Goal: Task Accomplishment & Management: Manage account settings

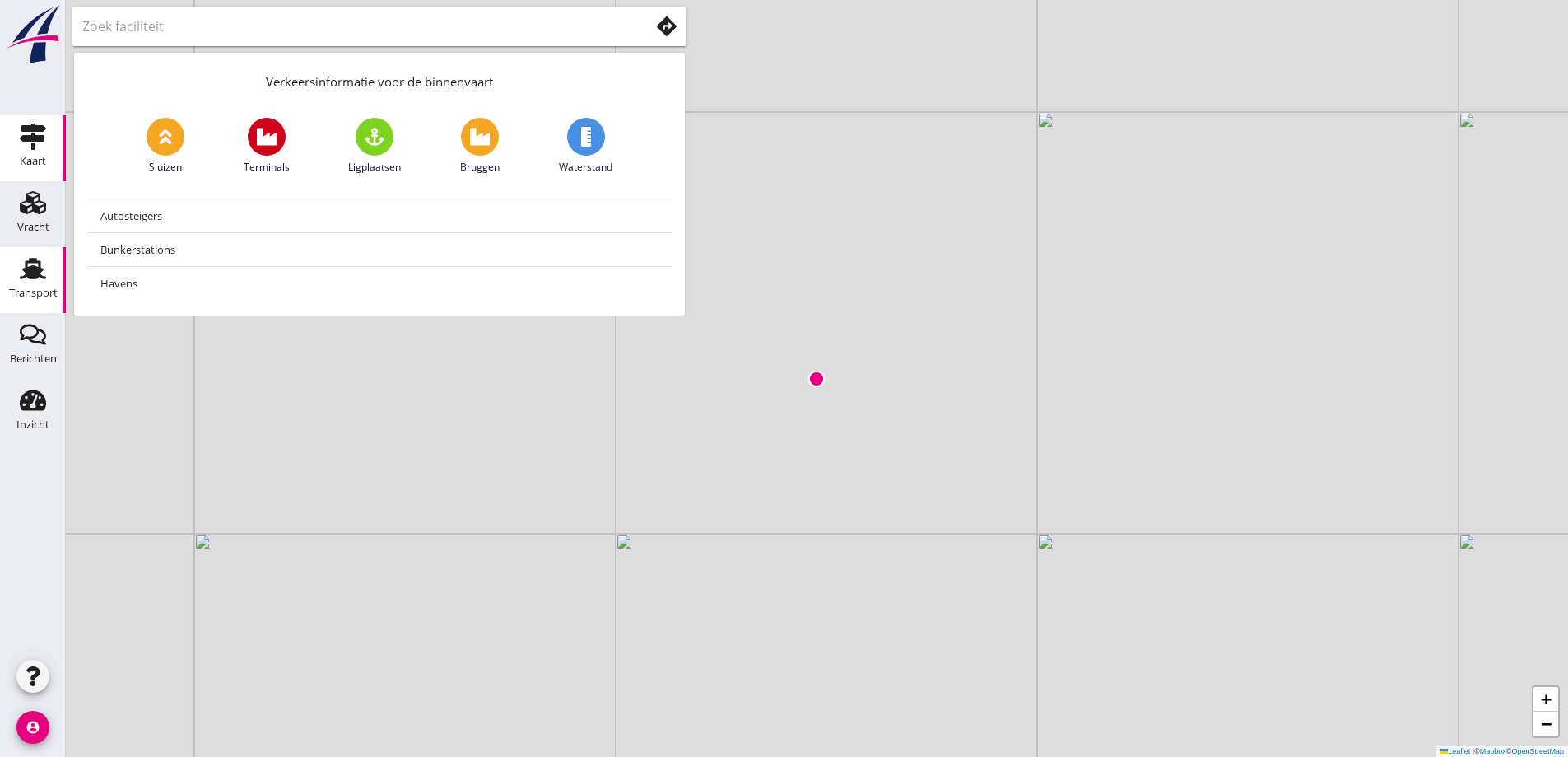
click at [43, 266] on icon "Transport" at bounding box center [33, 268] width 26 height 26
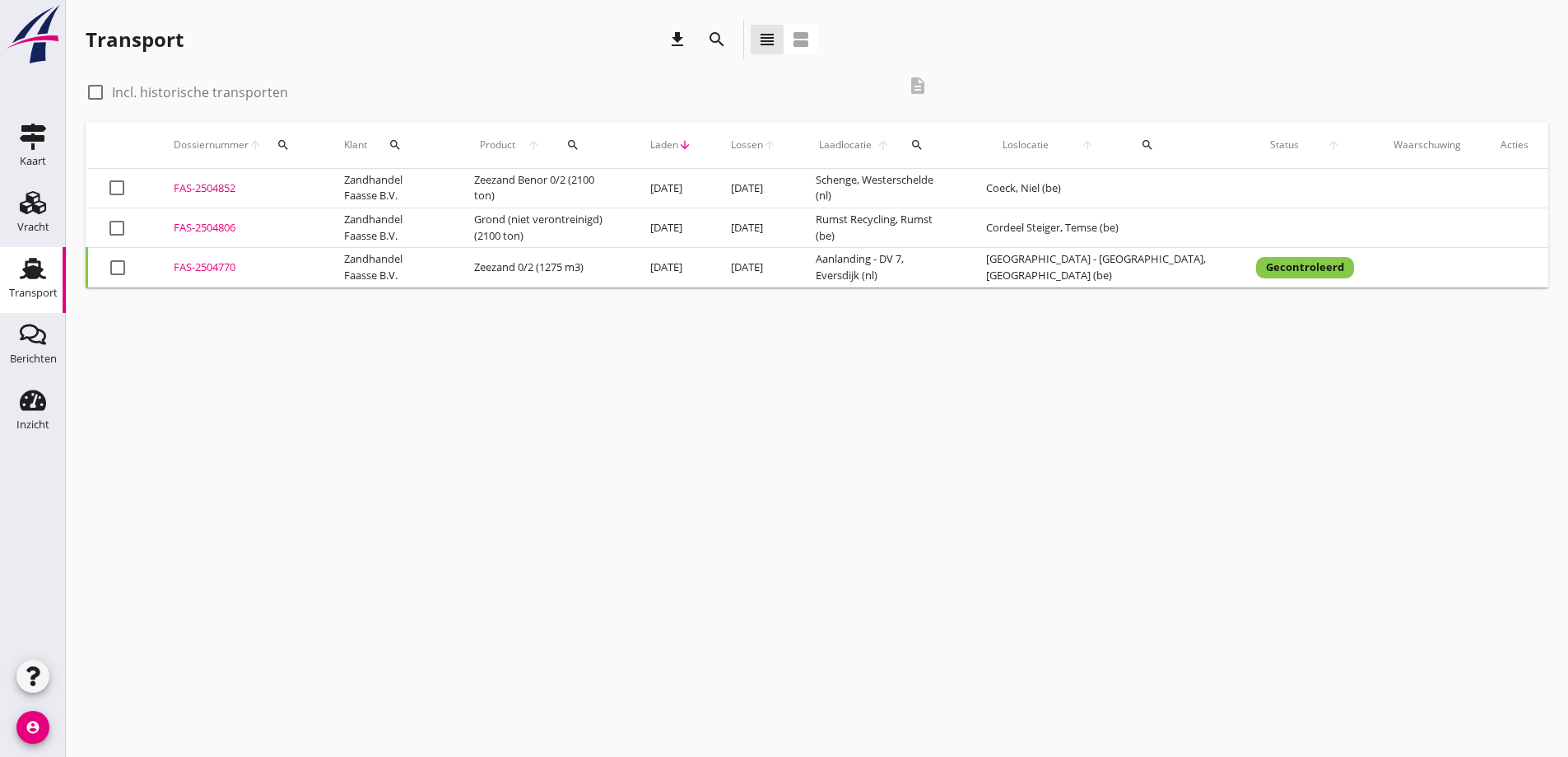
click at [194, 232] on div "FAS-2504806" at bounding box center [239, 228] width 131 height 16
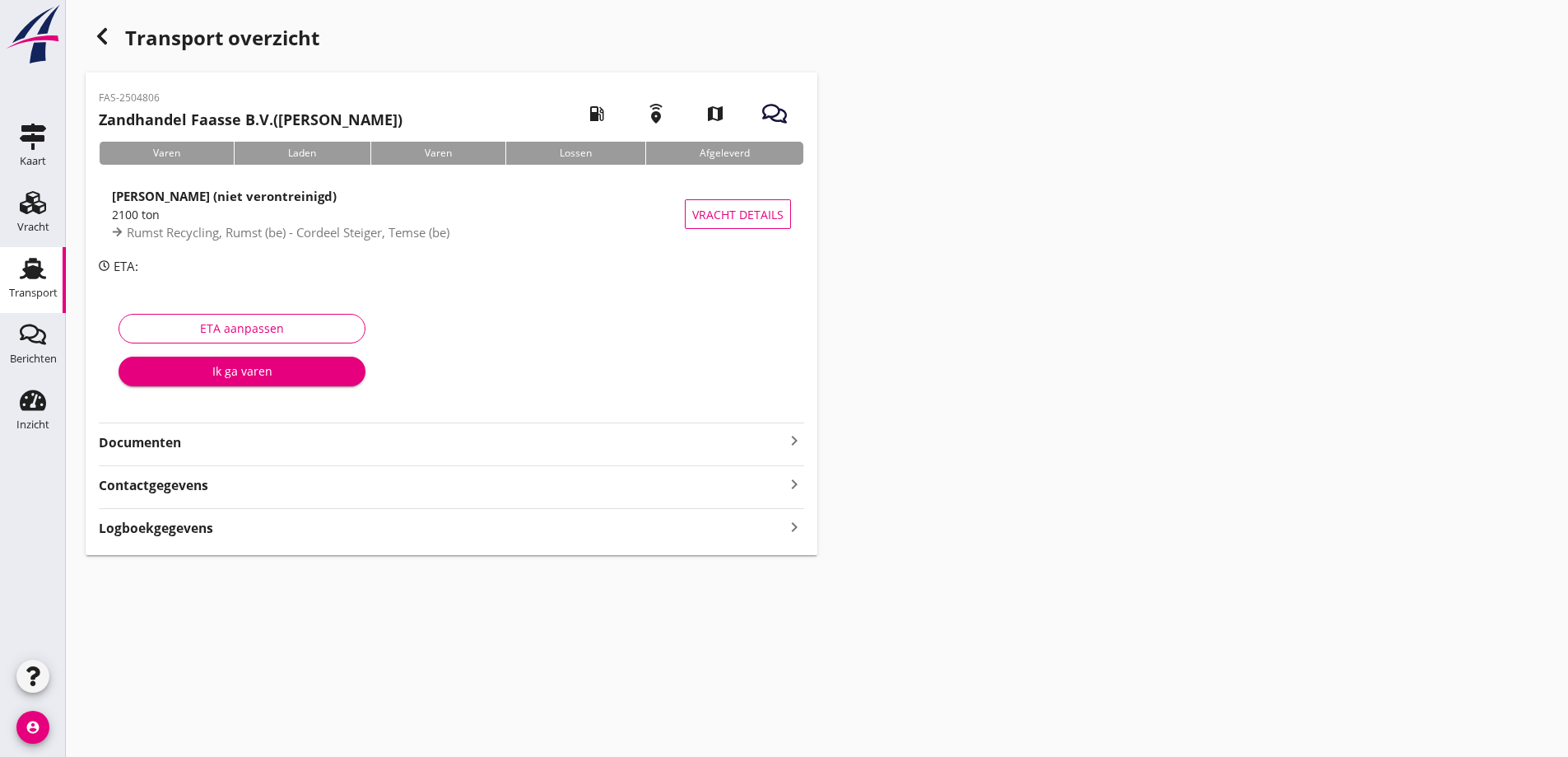
click at [116, 443] on strong "Documenten" at bounding box center [442, 443] width 686 height 19
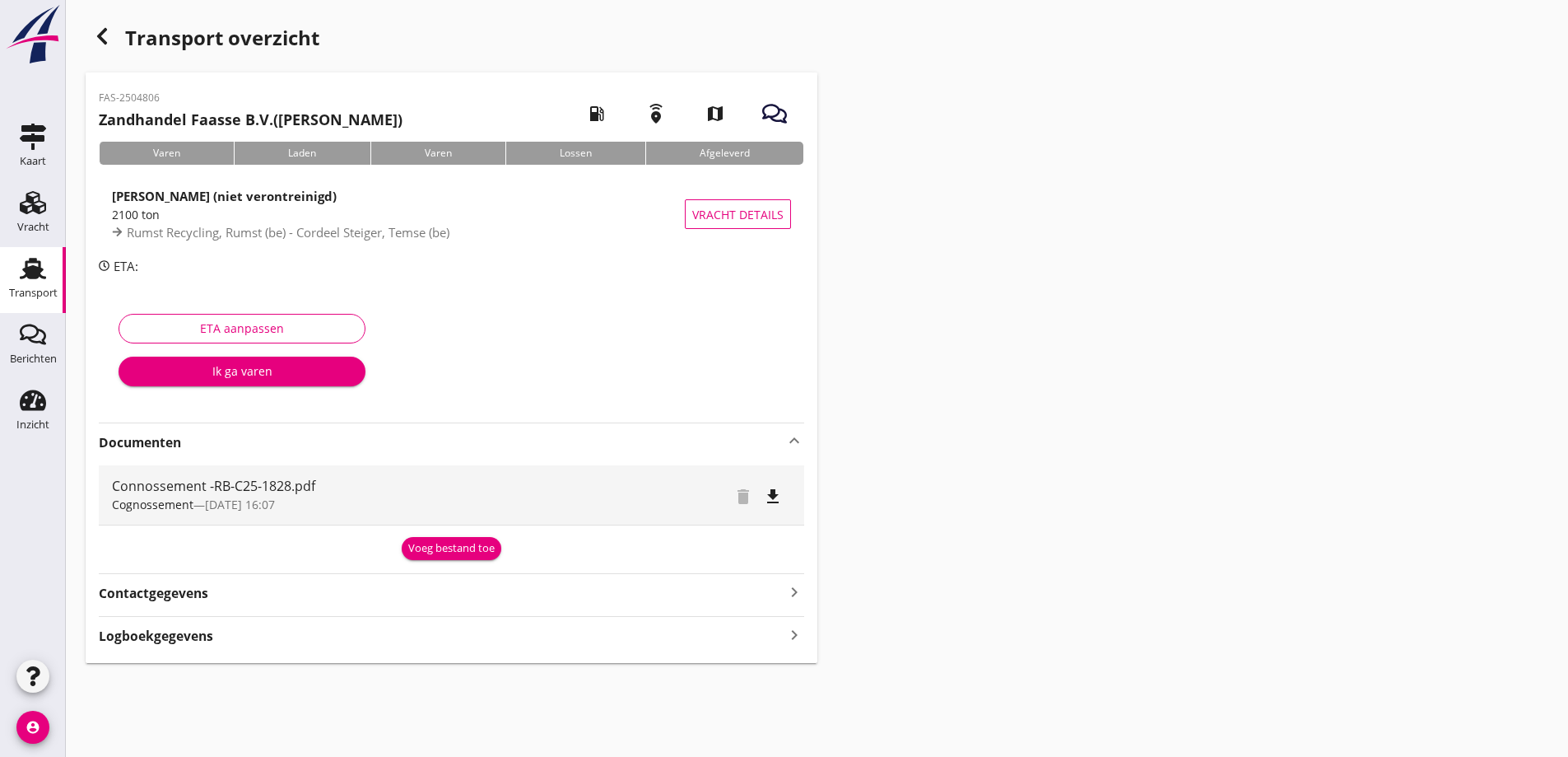
click at [425, 546] on div "Voeg bestand toe" at bounding box center [451, 548] width 86 height 16
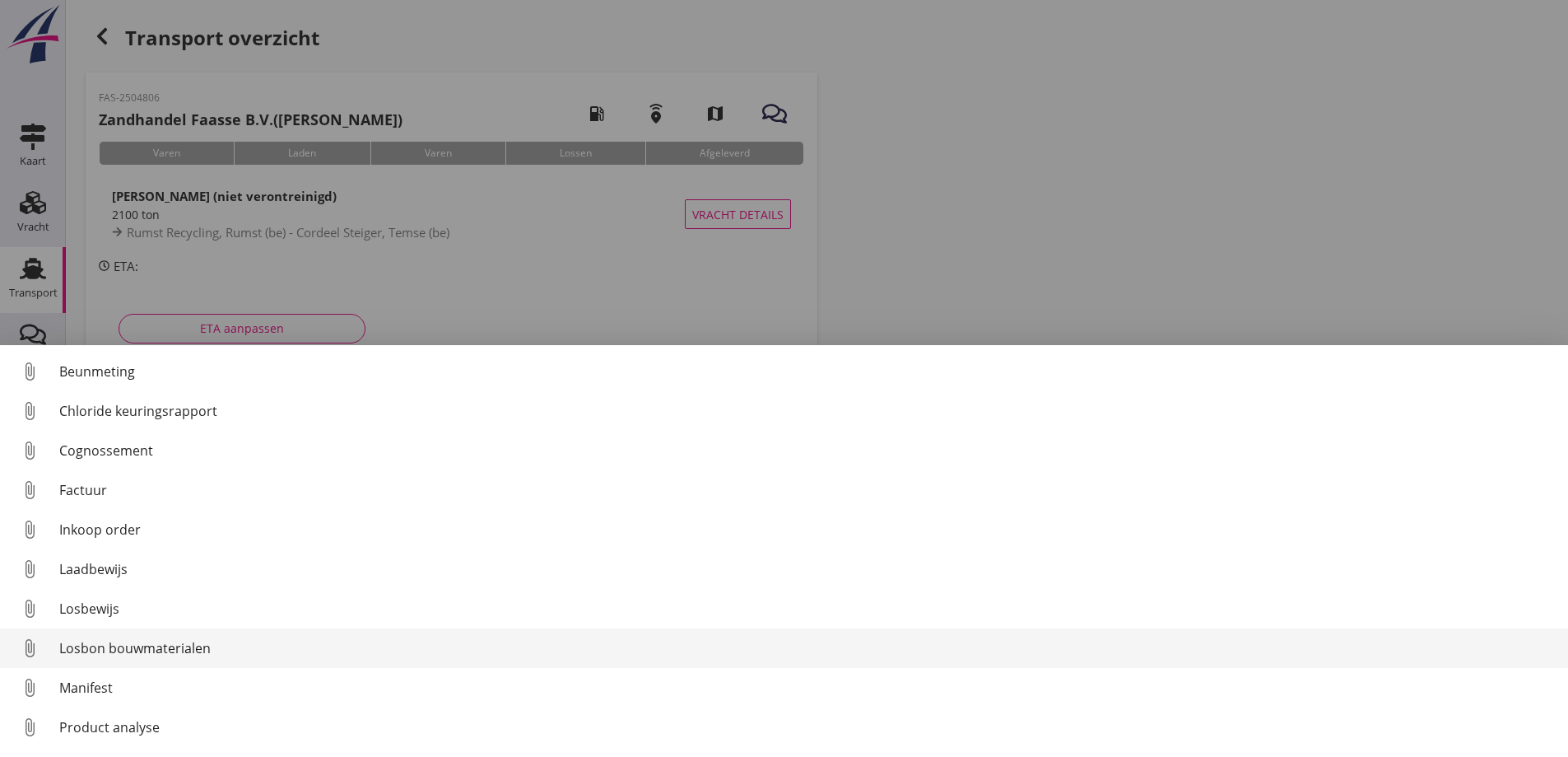
click at [136, 642] on div "Losbon bouwmaterialen" at bounding box center [808, 647] width 1496 height 20
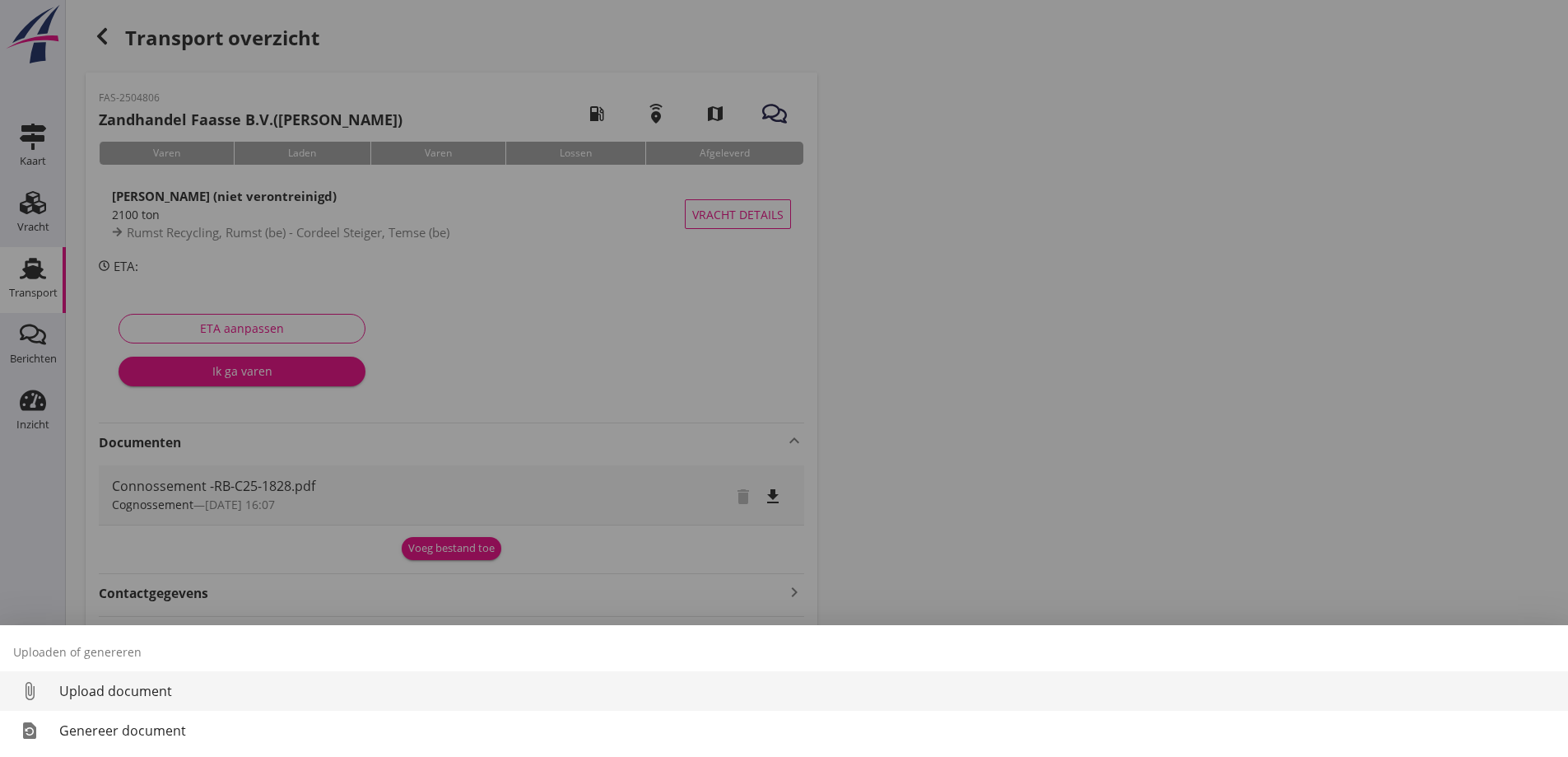
click at [93, 696] on div "Upload document" at bounding box center [808, 691] width 1496 height 20
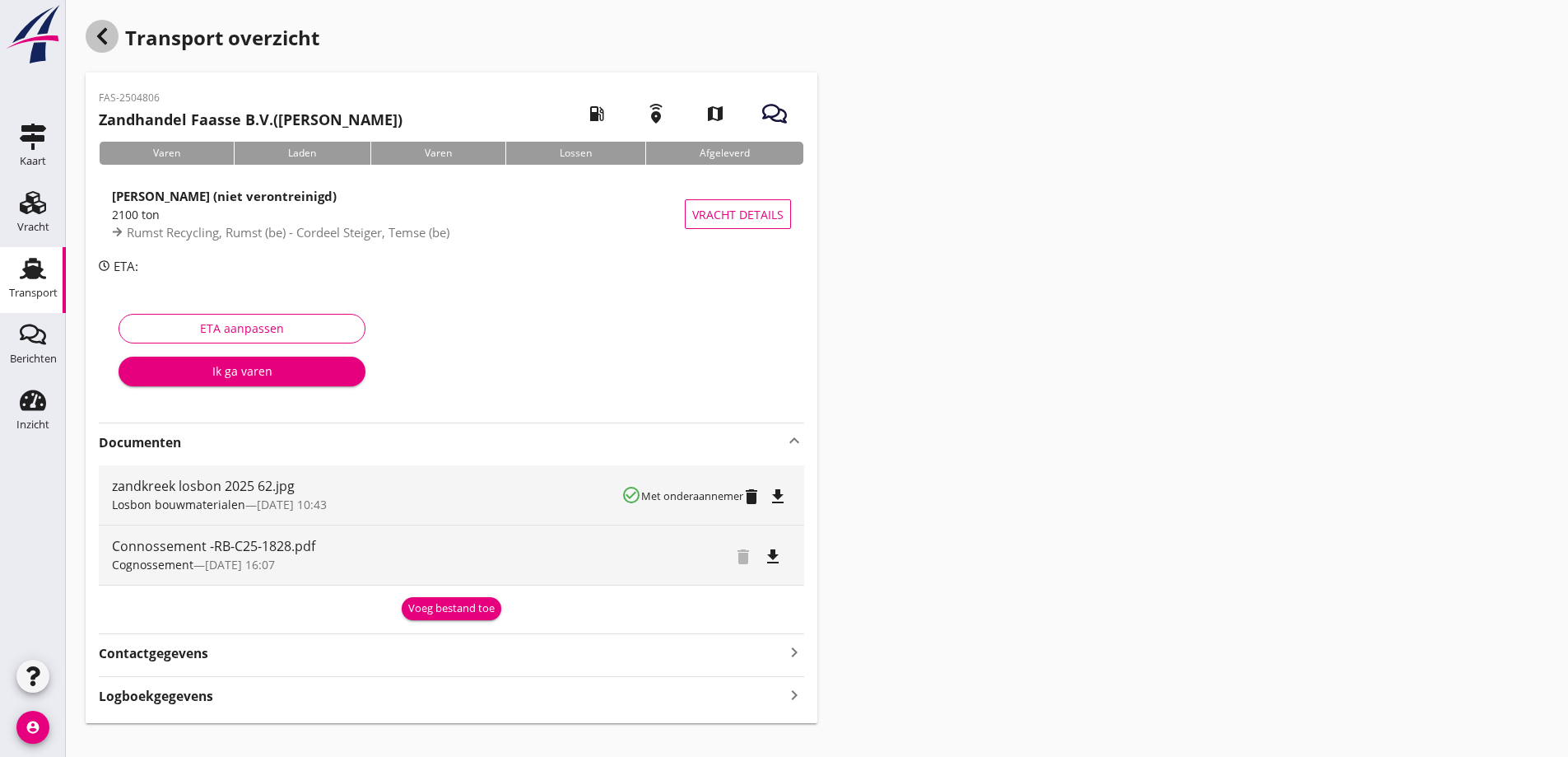
click at [116, 37] on div "button" at bounding box center [102, 37] width 33 height 33
